Goal: Task Accomplishment & Management: Complete application form

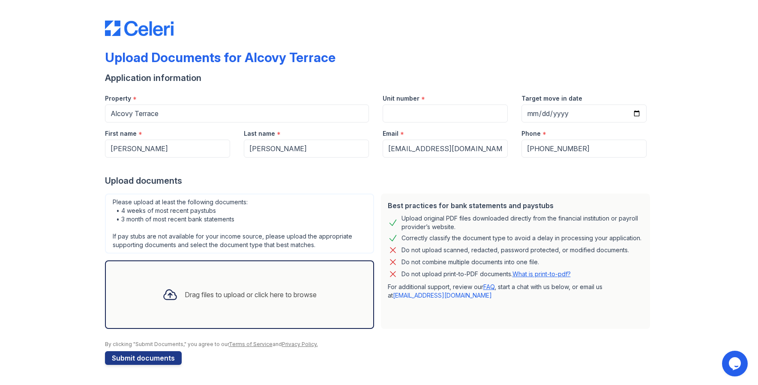
click at [188, 295] on div "Drag files to upload or click here to browse" at bounding box center [251, 295] width 132 height 10
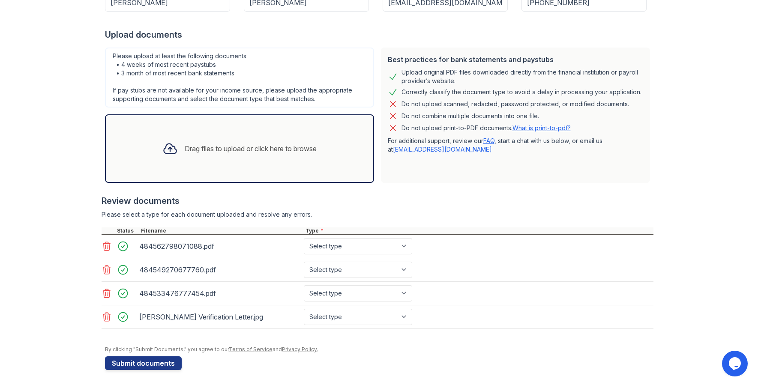
scroll to position [148, 0]
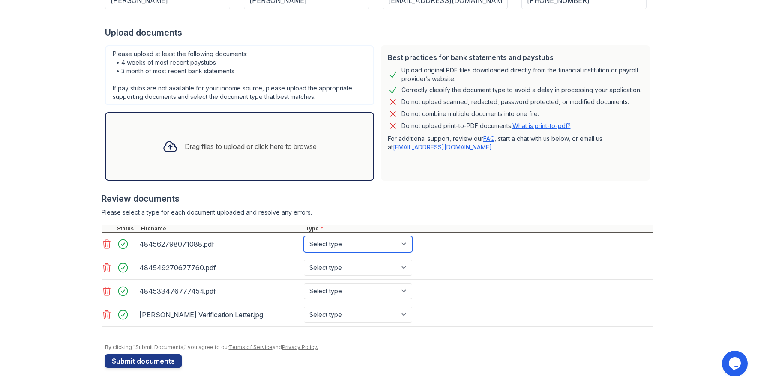
click at [380, 251] on select "Select type Paystub Bank Statement Offer Letter Tax Documents Benefit Award Let…" at bounding box center [358, 244] width 108 height 16
select select "bank_statement"
click at [304, 236] on select "Select type Paystub Bank Statement Offer Letter Tax Documents Benefit Award Let…" at bounding box center [358, 244] width 108 height 16
click at [365, 264] on select "Select type Paystub Bank Statement Offer Letter Tax Documents Benefit Award Let…" at bounding box center [358, 268] width 108 height 16
select select "bank_statement"
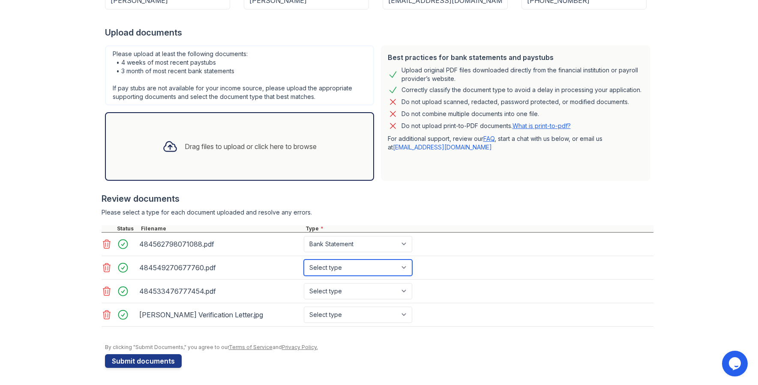
click at [304, 260] on select "Select type Paystub Bank Statement Offer Letter Tax Documents Benefit Award Let…" at bounding box center [358, 268] width 108 height 16
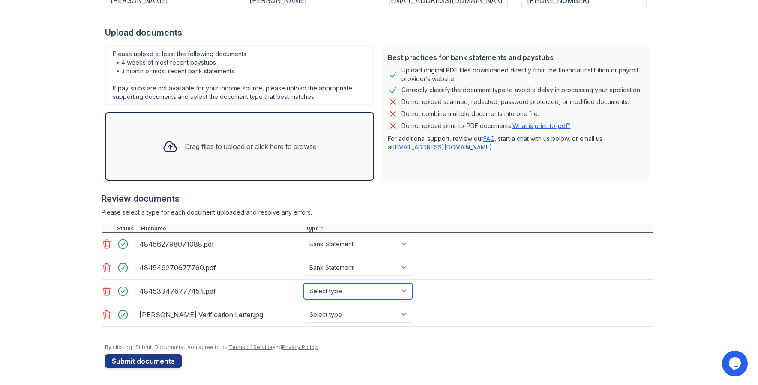
click at [355, 296] on select "Select type Paystub Bank Statement Offer Letter Tax Documents Benefit Award Let…" at bounding box center [358, 291] width 108 height 16
select select "bank_statement"
click at [304, 283] on select "Select type Paystub Bank Statement Offer Letter Tax Documents Benefit Award Let…" at bounding box center [358, 291] width 108 height 16
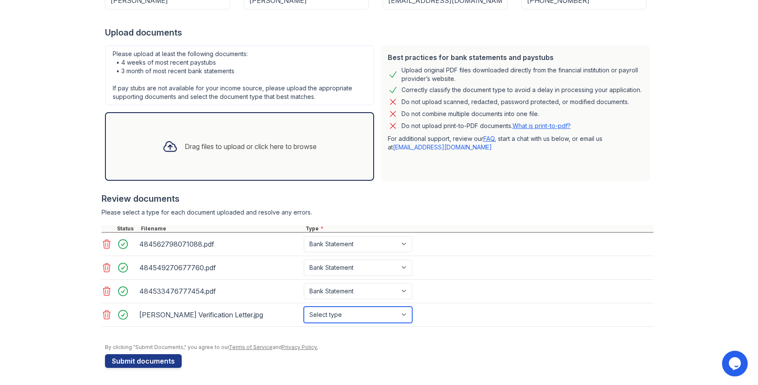
click at [349, 313] on select "Select type Paystub Bank Statement Offer Letter Tax Documents Benefit Award Let…" at bounding box center [358, 315] width 108 height 16
select select "benefit_award_letter"
click at [304, 307] on select "Select type Paystub Bank Statement Offer Letter Tax Documents Benefit Award Let…" at bounding box center [358, 315] width 108 height 16
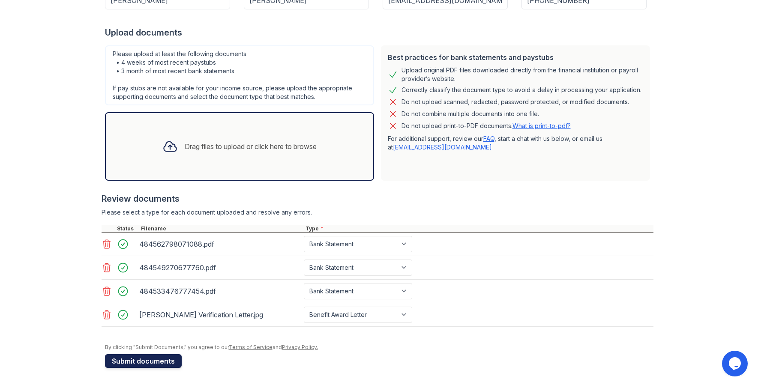
click at [159, 363] on button "Submit documents" at bounding box center [143, 361] width 77 height 14
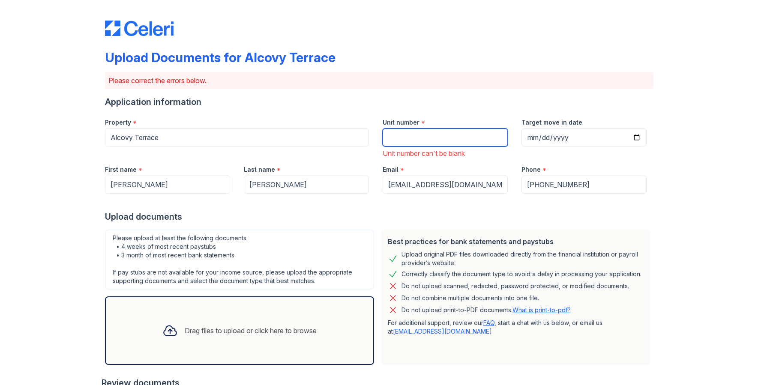
click at [443, 137] on input "Unit number" at bounding box center [445, 138] width 125 height 18
type input "135"
click at [639, 201] on div at bounding box center [379, 202] width 548 height 17
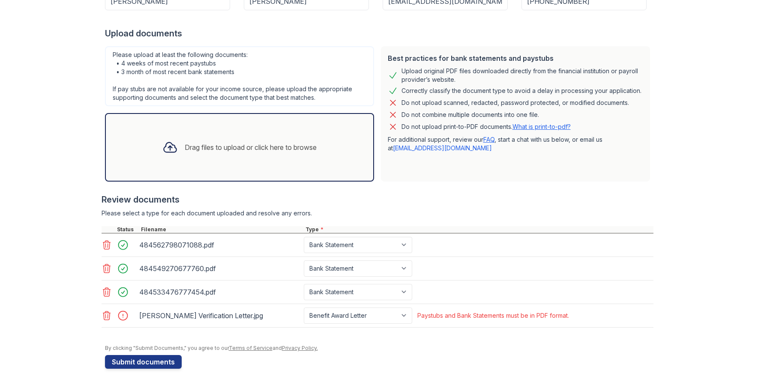
scroll to position [184, 0]
click at [154, 361] on button "Submit documents" at bounding box center [143, 361] width 77 height 14
click at [104, 314] on icon at bounding box center [107, 315] width 10 height 10
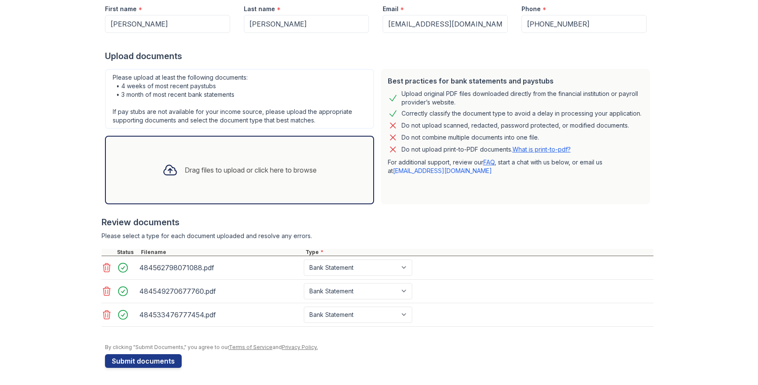
scroll to position [149, 0]
click at [105, 315] on icon at bounding box center [107, 315] width 10 height 10
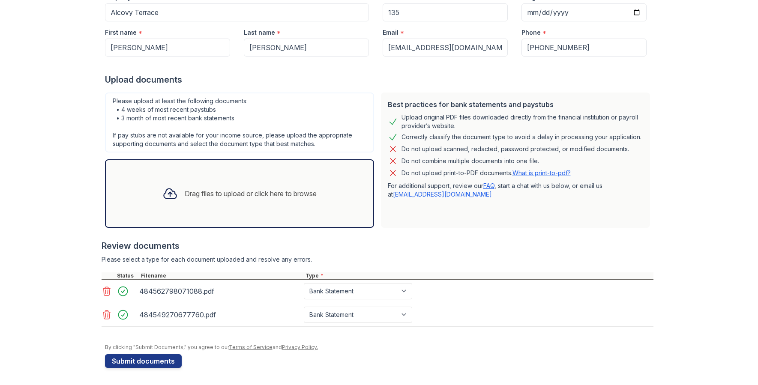
click at [103, 314] on icon at bounding box center [106, 315] width 7 height 9
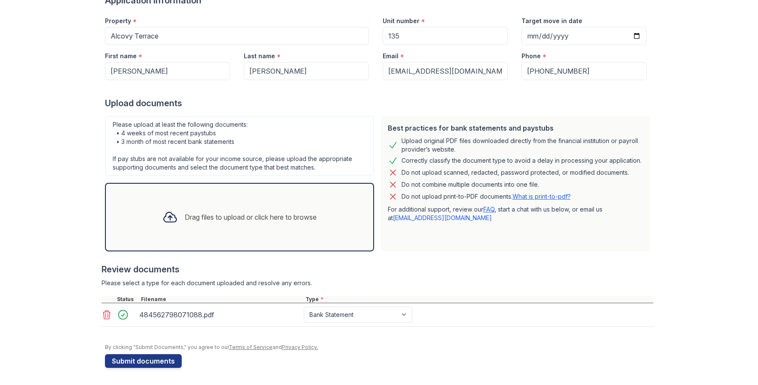
click at [107, 316] on icon at bounding box center [107, 315] width 10 height 10
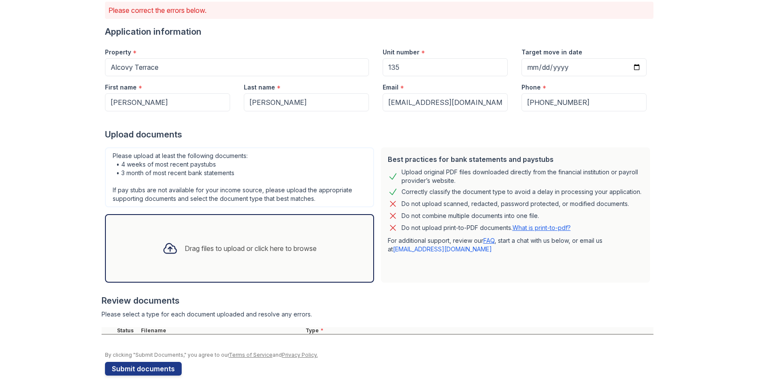
scroll to position [78, 0]
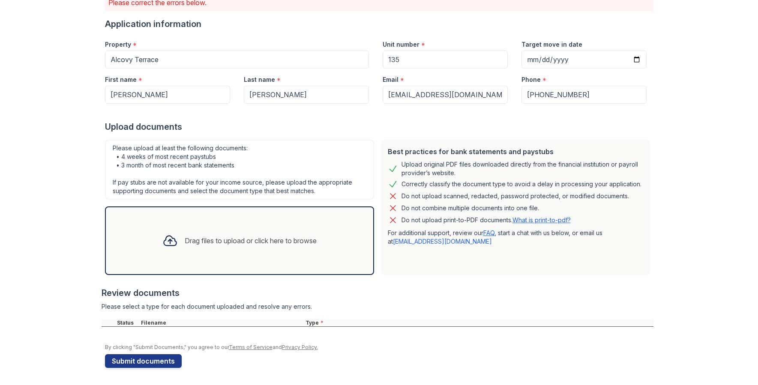
click at [218, 240] on div "Drag files to upload or click here to browse" at bounding box center [251, 241] width 132 height 10
click at [275, 236] on div "Drag files to upload or click here to browse" at bounding box center [251, 241] width 132 height 10
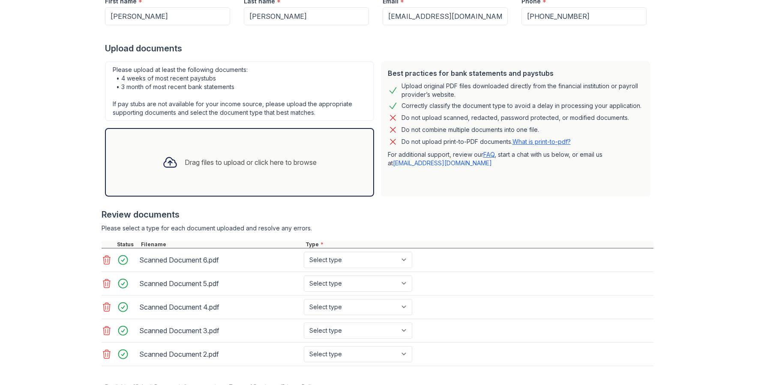
scroll to position [164, 0]
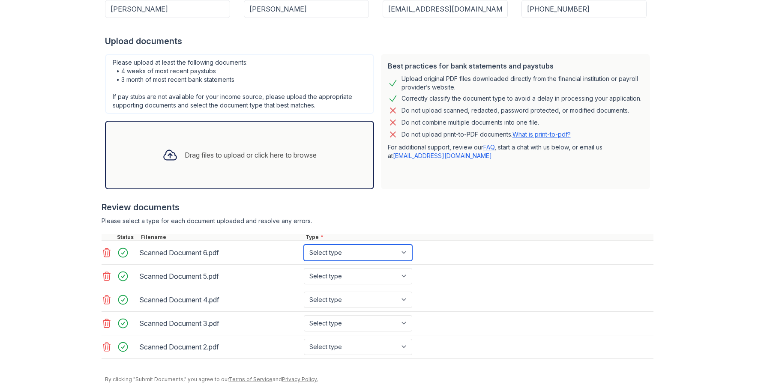
click at [358, 254] on select "Select type Paystub Bank Statement Offer Letter Tax Documents Benefit Award Let…" at bounding box center [358, 253] width 108 height 16
click at [304, 245] on select "Select type Paystub Bank Statement Offer Letter Tax Documents Benefit Award Let…" at bounding box center [358, 253] width 108 height 16
click at [351, 253] on select "Select type Paystub Bank Statement Offer Letter Tax Documents Benefit Award Let…" at bounding box center [358, 253] width 108 height 16
select select "paystub"
click at [304, 245] on select "Select type Paystub Bank Statement Offer Letter Tax Documents Benefit Award Let…" at bounding box center [358, 253] width 108 height 16
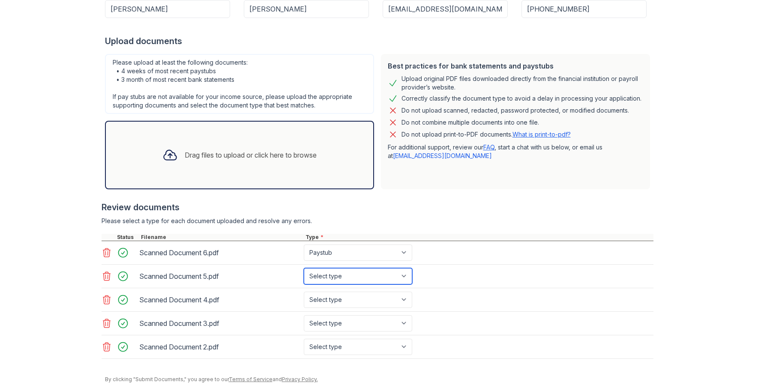
click at [348, 276] on select "Select type Paystub Bank Statement Offer Letter Tax Documents Benefit Award Let…" at bounding box center [358, 276] width 108 height 16
select select "paystub"
click at [304, 268] on select "Select type Paystub Bank Statement Offer Letter Tax Documents Benefit Award Let…" at bounding box center [358, 276] width 108 height 16
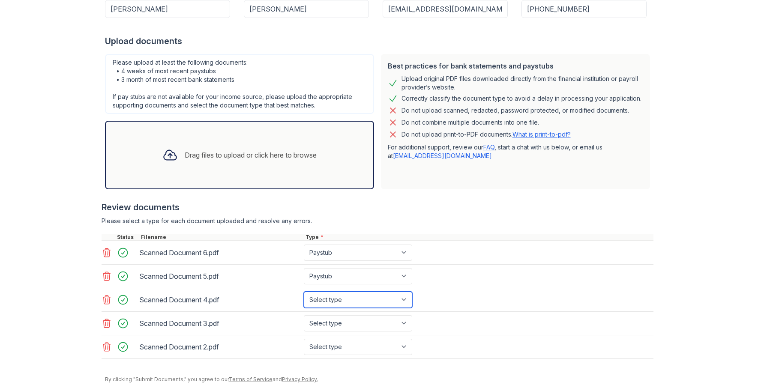
click at [348, 299] on select "Select type Paystub Bank Statement Offer Letter Tax Documents Benefit Award Let…" at bounding box center [358, 300] width 108 height 16
select select "paystub"
click at [304, 292] on select "Select type Paystub Bank Statement Offer Letter Tax Documents Benefit Award Let…" at bounding box center [358, 300] width 108 height 16
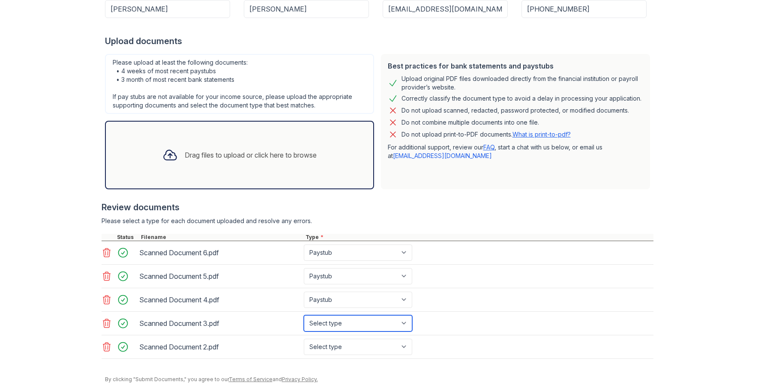
drag, startPoint x: 351, startPoint y: 327, endPoint x: 351, endPoint y: 316, distance: 11.1
click at [351, 327] on select "Select type Paystub Bank Statement Offer Letter Tax Documents Benefit Award Let…" at bounding box center [358, 323] width 108 height 16
select select "paystub"
click at [304, 315] on select "Select type Paystub Bank Statement Offer Letter Tax Documents Benefit Award Let…" at bounding box center [358, 323] width 108 height 16
click at [356, 345] on select "Select type Paystub Bank Statement Offer Letter Tax Documents Benefit Award Let…" at bounding box center [358, 347] width 108 height 16
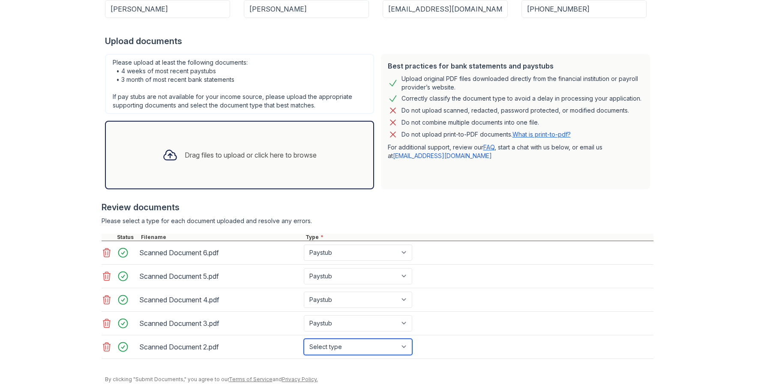
select select "benefit_award_letter"
click at [304, 339] on select "Select type Paystub Bank Statement Offer Letter Tax Documents Benefit Award Let…" at bounding box center [358, 347] width 108 height 16
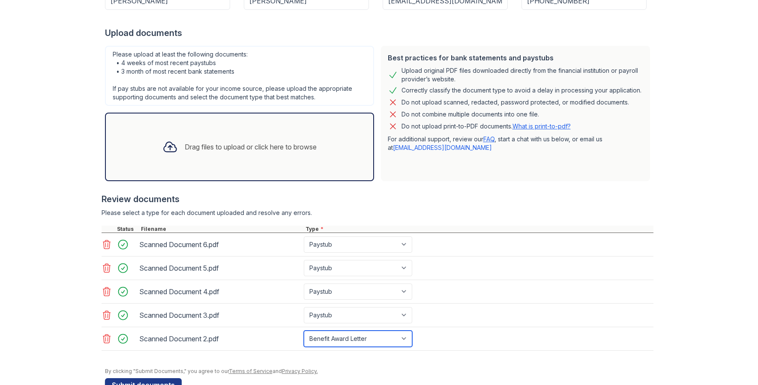
scroll to position [196, 0]
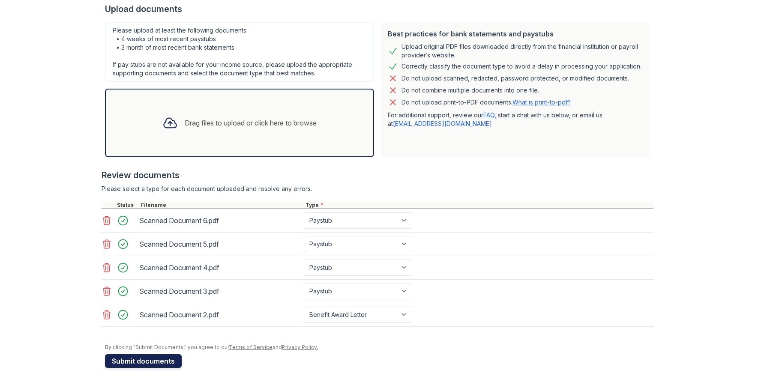
click at [164, 357] on button "Submit documents" at bounding box center [143, 361] width 77 height 14
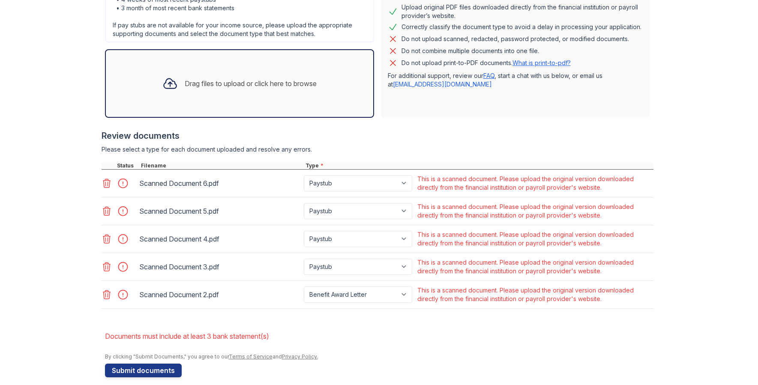
scroll to position [245, 0]
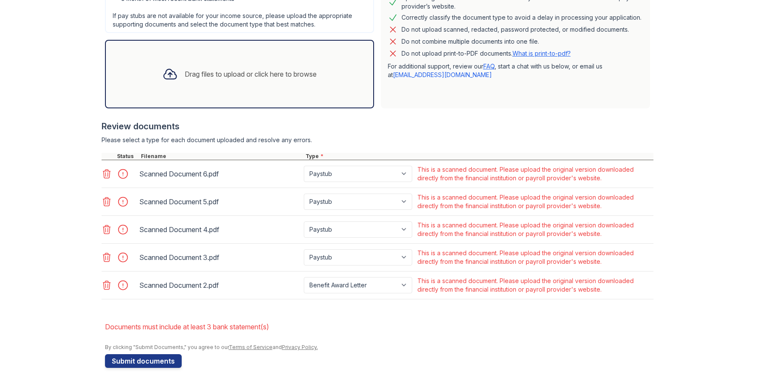
click at [103, 285] on icon at bounding box center [107, 285] width 10 height 10
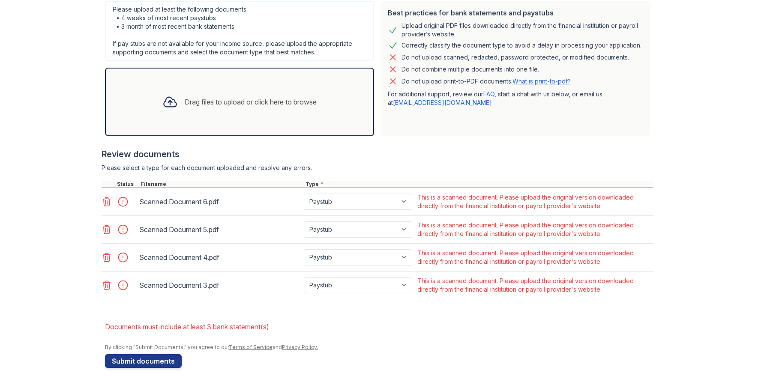
click at [105, 253] on icon at bounding box center [106, 257] width 7 height 9
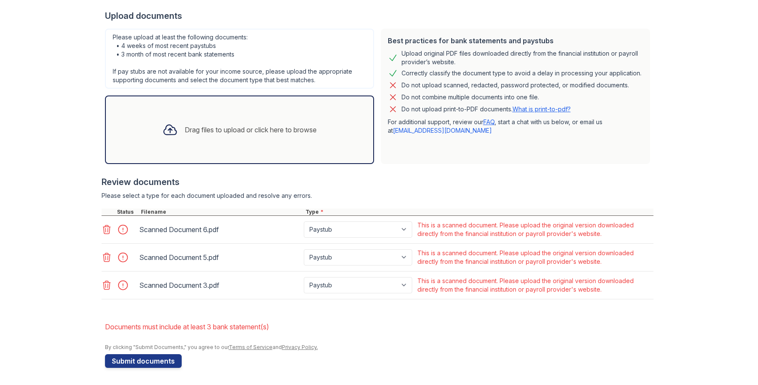
click at [104, 235] on div at bounding box center [108, 230] width 12 height 12
click at [104, 231] on icon at bounding box center [106, 229] width 7 height 9
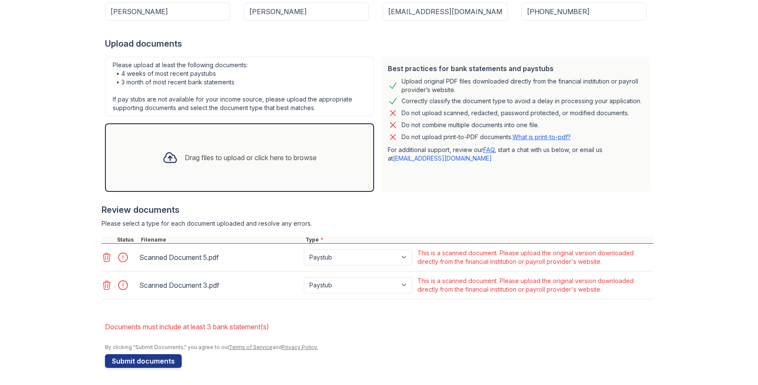
click at [104, 259] on icon at bounding box center [107, 257] width 10 height 10
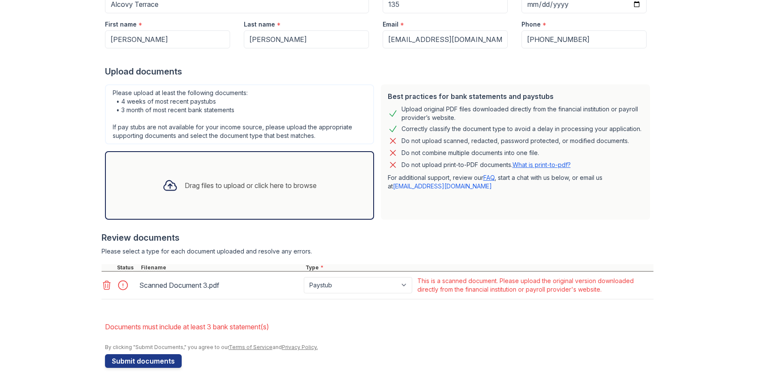
click at [102, 284] on icon at bounding box center [107, 285] width 10 height 10
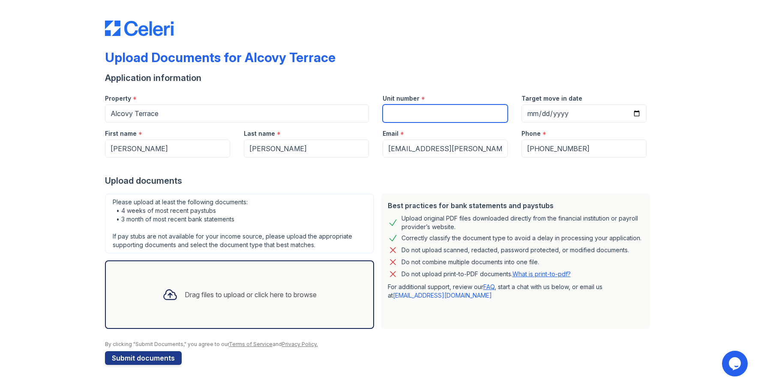
click at [401, 115] on input "Unit number" at bounding box center [445, 114] width 125 height 18
type input "135"
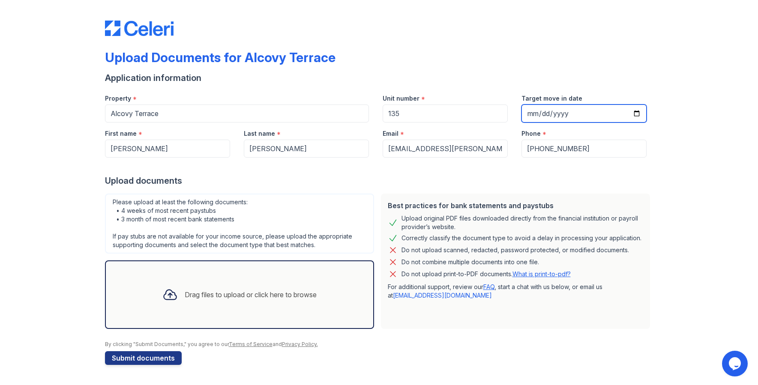
click at [527, 116] on input "Target move in date" at bounding box center [583, 114] width 125 height 18
type input "2025-10-01"
click at [536, 167] on div at bounding box center [379, 166] width 548 height 17
click at [293, 296] on div "Drag files to upload or click here to browse" at bounding box center [251, 295] width 132 height 10
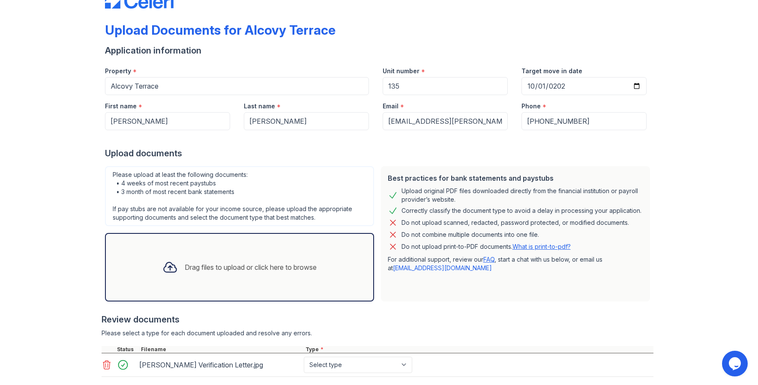
scroll to position [78, 0]
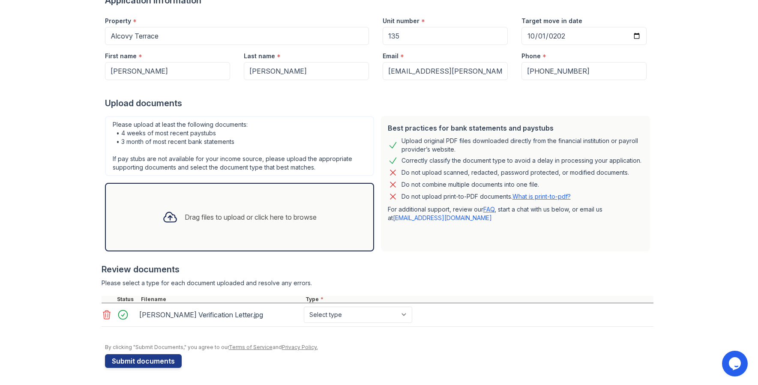
click at [190, 218] on div "Drag files to upload or click here to browse" at bounding box center [251, 217] width 132 height 10
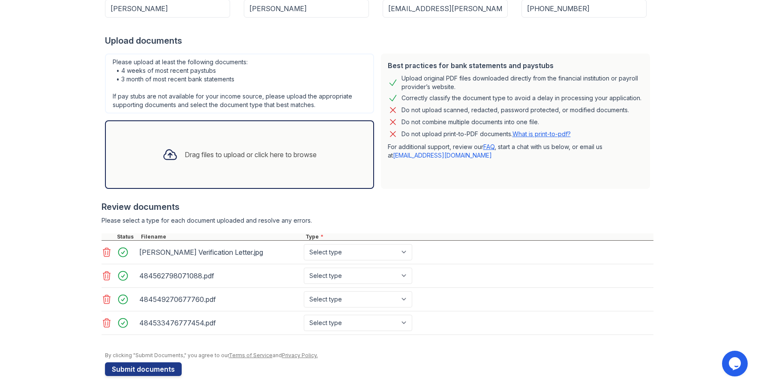
scroll to position [141, 0]
click at [328, 251] on select "Select type Paystub Bank Statement Offer Letter Tax Documents Benefit Award Let…" at bounding box center [358, 252] width 108 height 16
select select "benefit_award_letter"
click at [304, 244] on select "Select type Paystub Bank Statement Offer Letter Tax Documents Benefit Award Let…" at bounding box center [358, 252] width 108 height 16
click at [335, 278] on select "Select type Paystub Bank Statement Offer Letter Tax Documents Benefit Award Let…" at bounding box center [358, 275] width 108 height 16
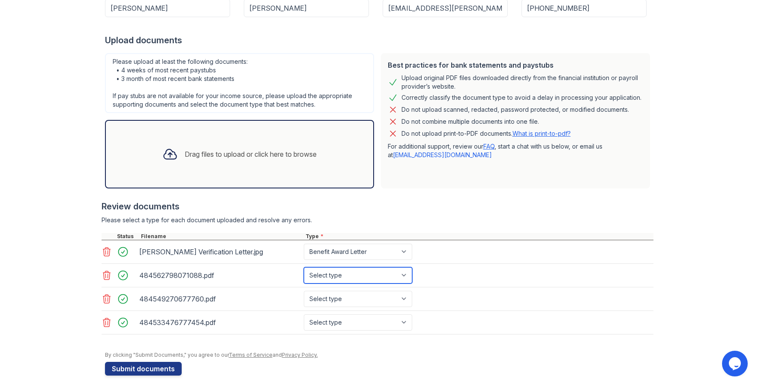
select select "bank_statement"
click at [304, 267] on select "Select type Paystub Bank Statement Offer Letter Tax Documents Benefit Award Let…" at bounding box center [358, 275] width 108 height 16
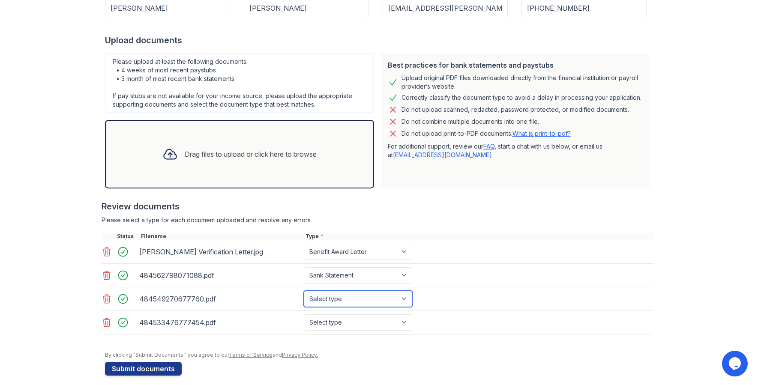
click at [334, 295] on select "Select type Paystub Bank Statement Offer Letter Tax Documents Benefit Award Let…" at bounding box center [358, 299] width 108 height 16
select select "bank_statement"
click at [304, 291] on select "Select type Paystub Bank Statement Offer Letter Tax Documents Benefit Award Let…" at bounding box center [358, 299] width 108 height 16
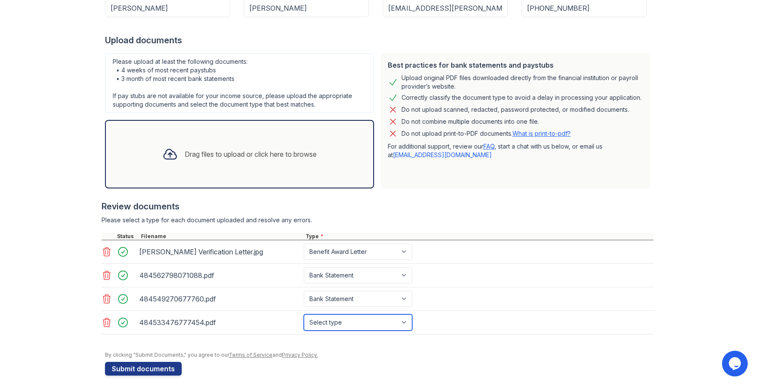
drag, startPoint x: 343, startPoint y: 321, endPoint x: 342, endPoint y: 314, distance: 7.0
click at [343, 321] on select "Select type Paystub Bank Statement Offer Letter Tax Documents Benefit Award Let…" at bounding box center [358, 322] width 108 height 16
select select "bank_statement"
click at [304, 314] on select "Select type Paystub Bank Statement Offer Letter Tax Documents Benefit Award Let…" at bounding box center [358, 322] width 108 height 16
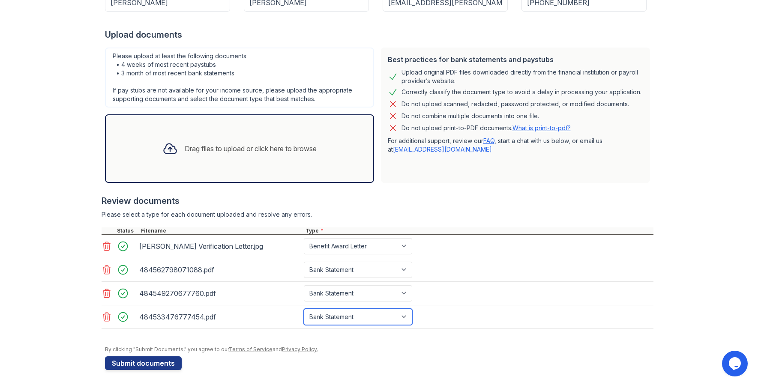
scroll to position [148, 0]
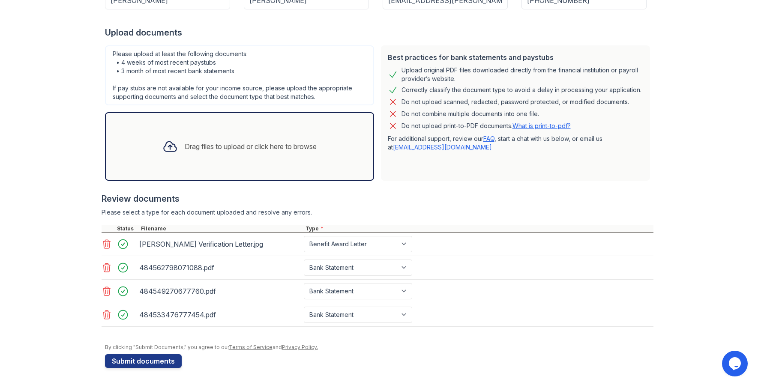
click at [556, 125] on link "What is print-to-pdf?" at bounding box center [541, 125] width 58 height 7
click at [105, 246] on icon at bounding box center [107, 244] width 10 height 10
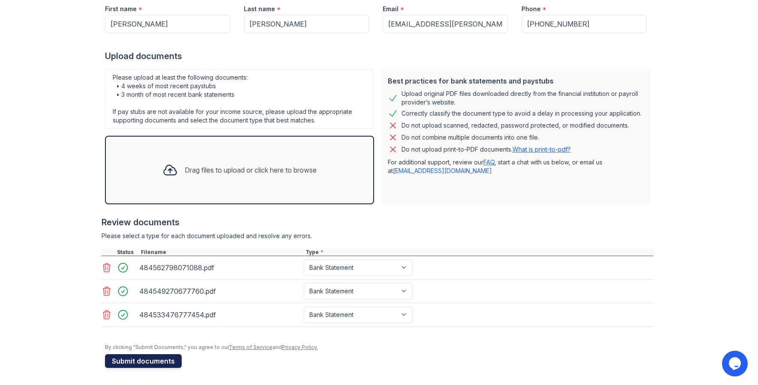
click at [151, 360] on button "Submit documents" at bounding box center [143, 361] width 77 height 14
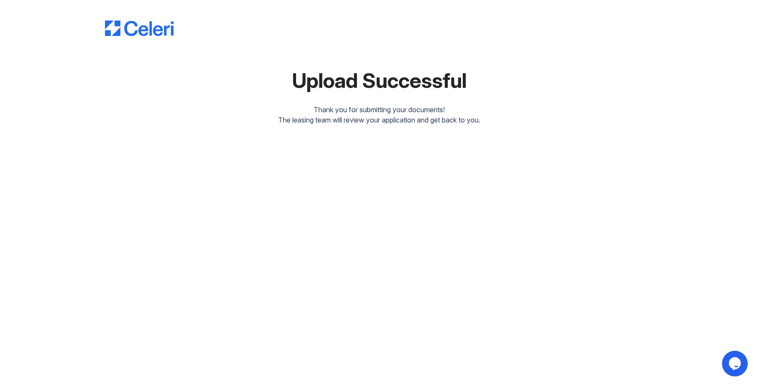
click at [378, 123] on div "The leasing team will review your application and get back to you." at bounding box center [379, 120] width 548 height 10
